Goal: Task Accomplishment & Management: Use online tool/utility

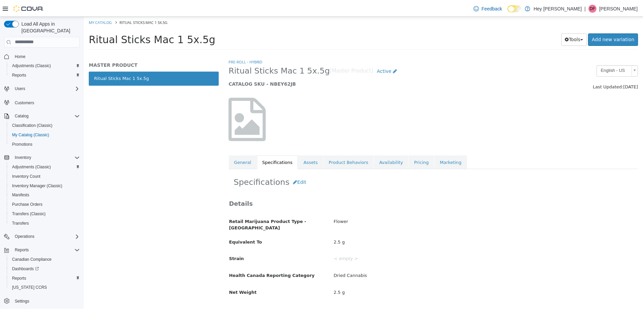
scroll to position [161, 0]
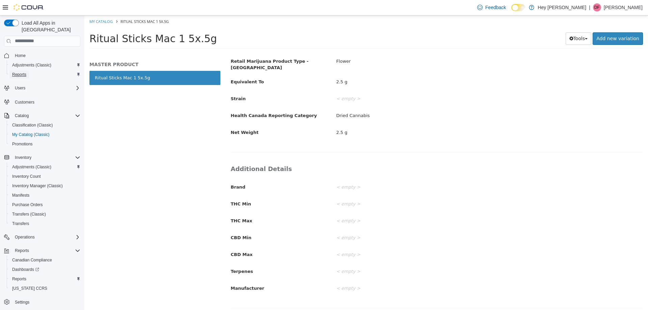
click at [22, 72] on span "Reports" at bounding box center [19, 74] width 14 height 5
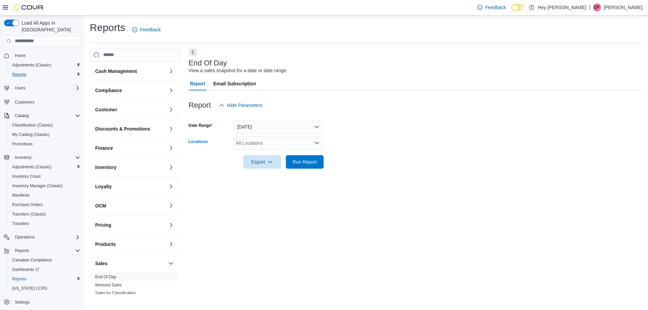
click at [267, 143] on div "All Locations" at bounding box center [278, 142] width 90 height 13
click at [259, 163] on span "[STREET_ADDRESS]" at bounding box center [271, 164] width 47 height 7
click at [387, 149] on form "Date Range [DATE] Locations [STREET_ADDRESS] Export Run Report" at bounding box center [416, 140] width 454 height 57
click at [308, 164] on span "Run Report" at bounding box center [305, 161] width 24 height 7
